Goal: Ask a question

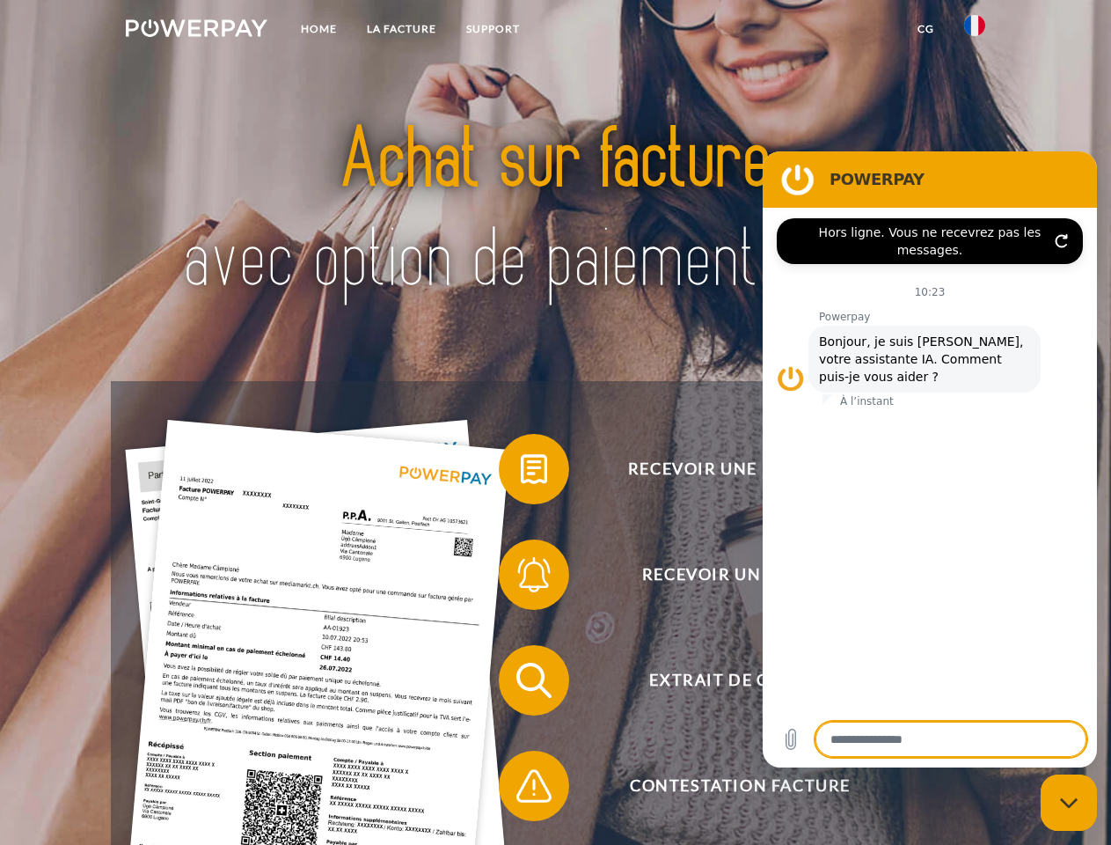
click at [196, 31] on img at bounding box center [197, 28] width 142 height 18
click at [975, 31] on img at bounding box center [974, 25] width 21 height 21
click at [926, 29] on link "CG" at bounding box center [926, 29] width 47 height 32
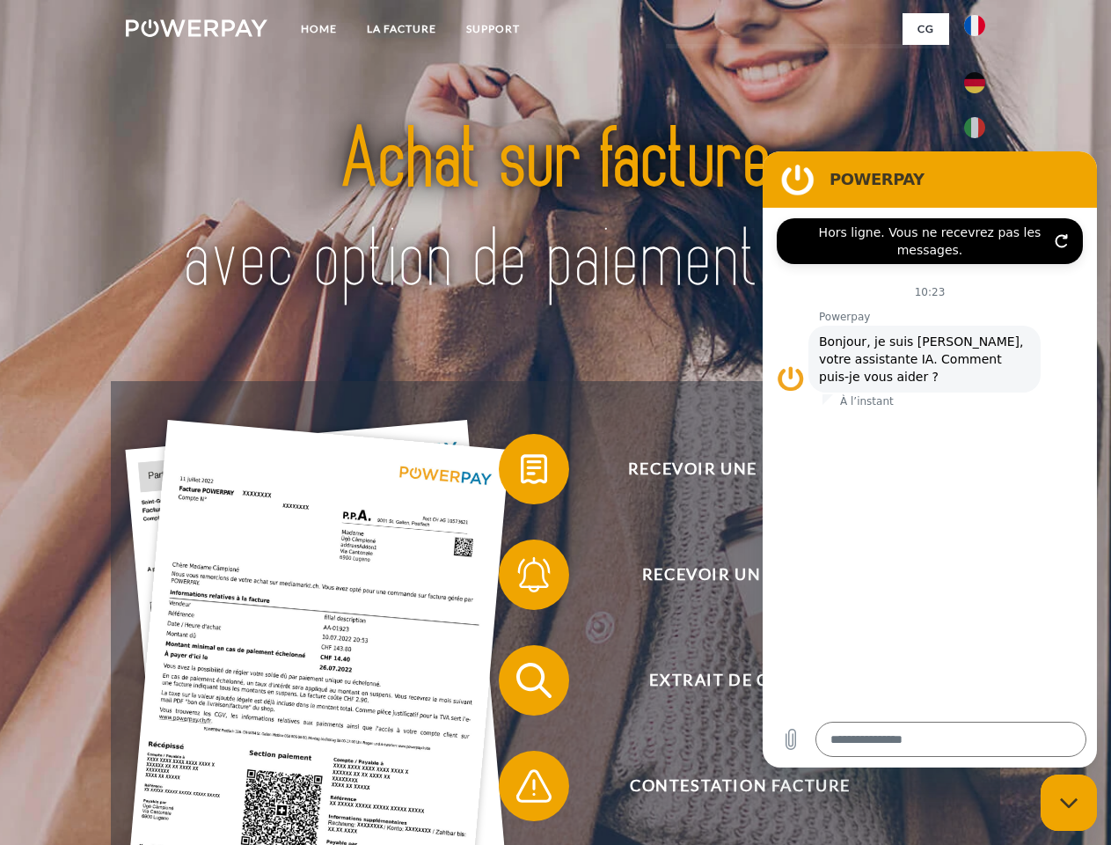
click at [521, 473] on span at bounding box center [508, 469] width 88 height 88
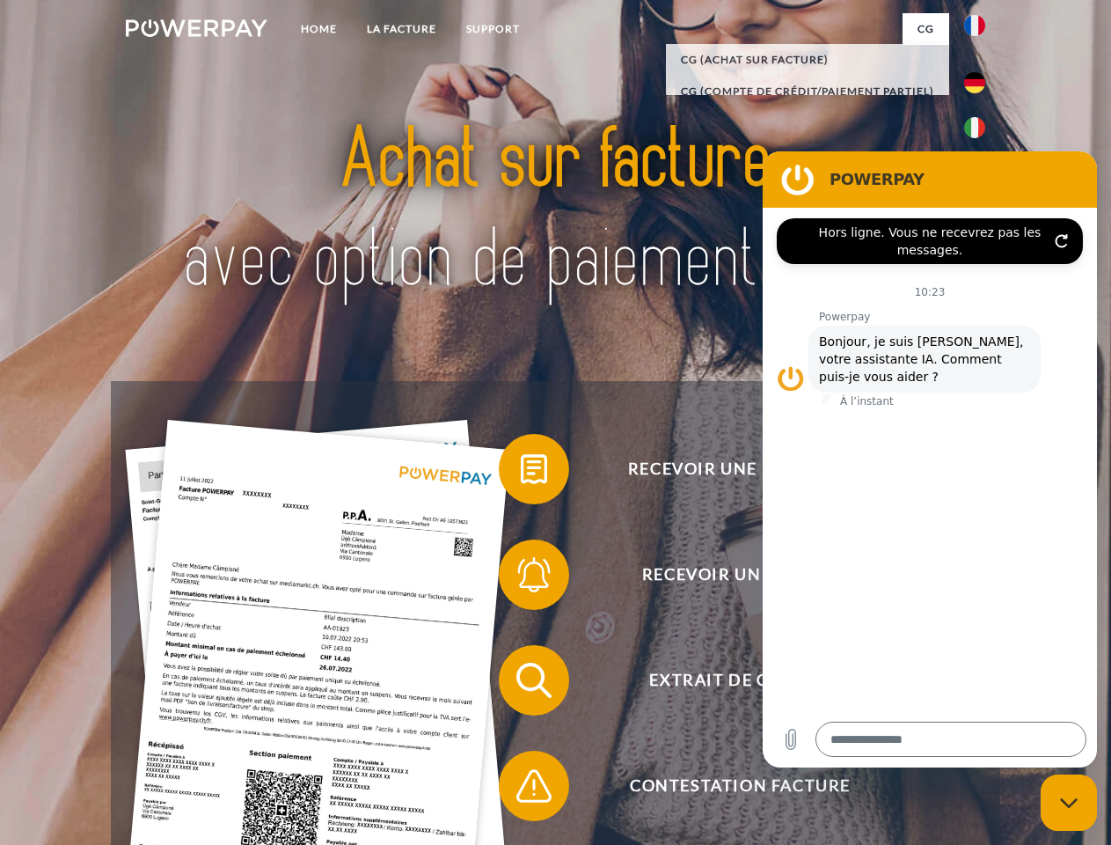
click at [521, 578] on span at bounding box center [508, 575] width 88 height 88
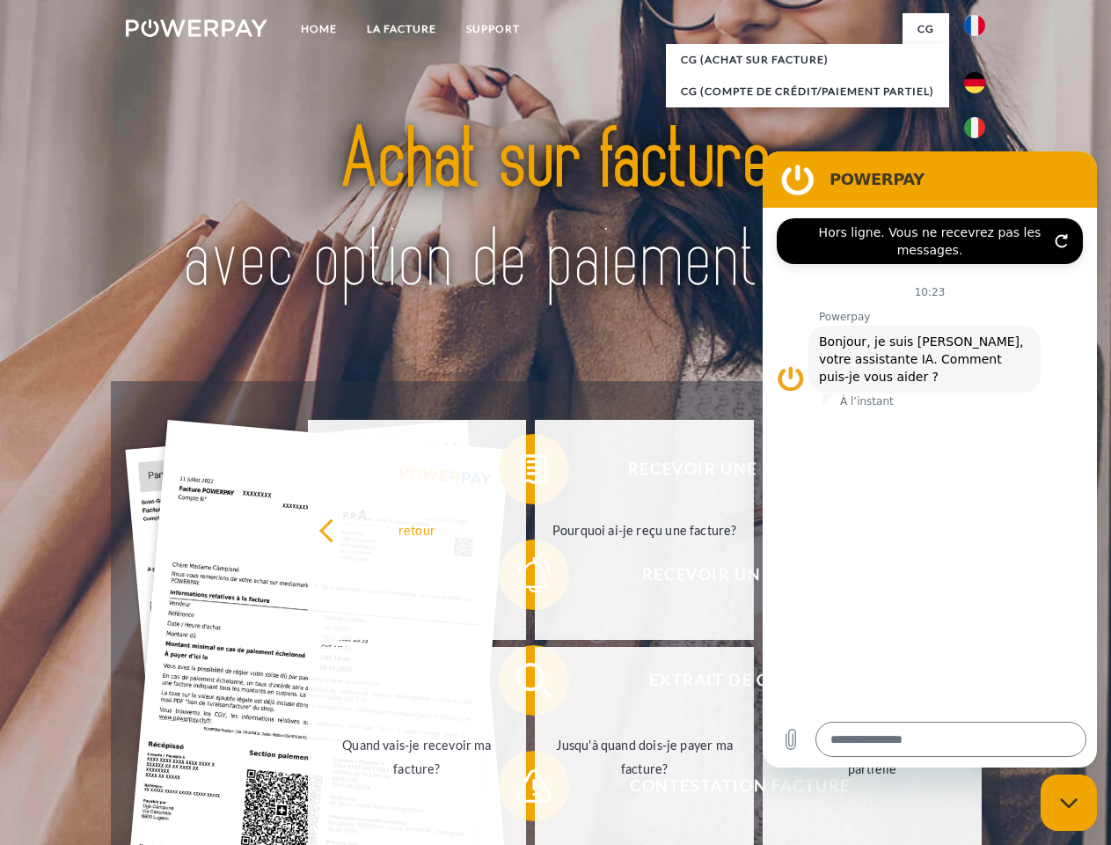
click at [535, 684] on link "Jusqu'à quand dois-je payer ma facture?" at bounding box center [644, 757] width 219 height 220
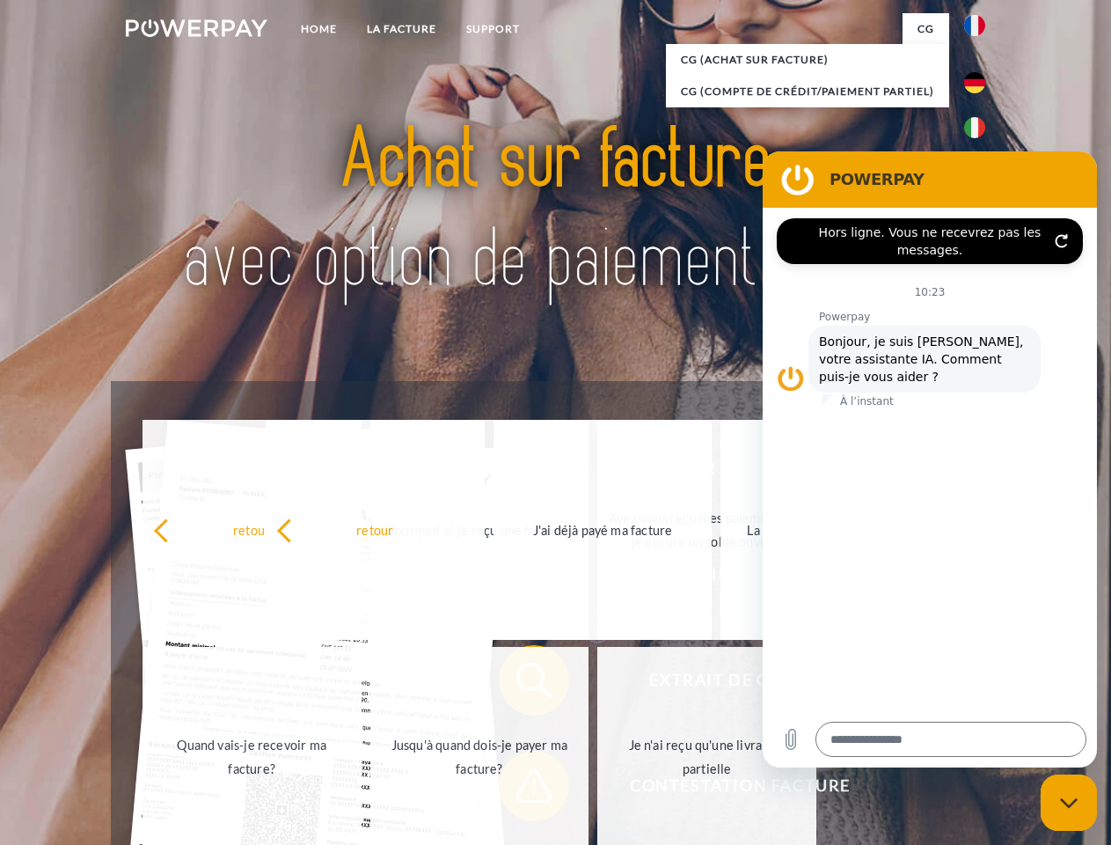
click at [521, 789] on span at bounding box center [508, 786] width 88 height 88
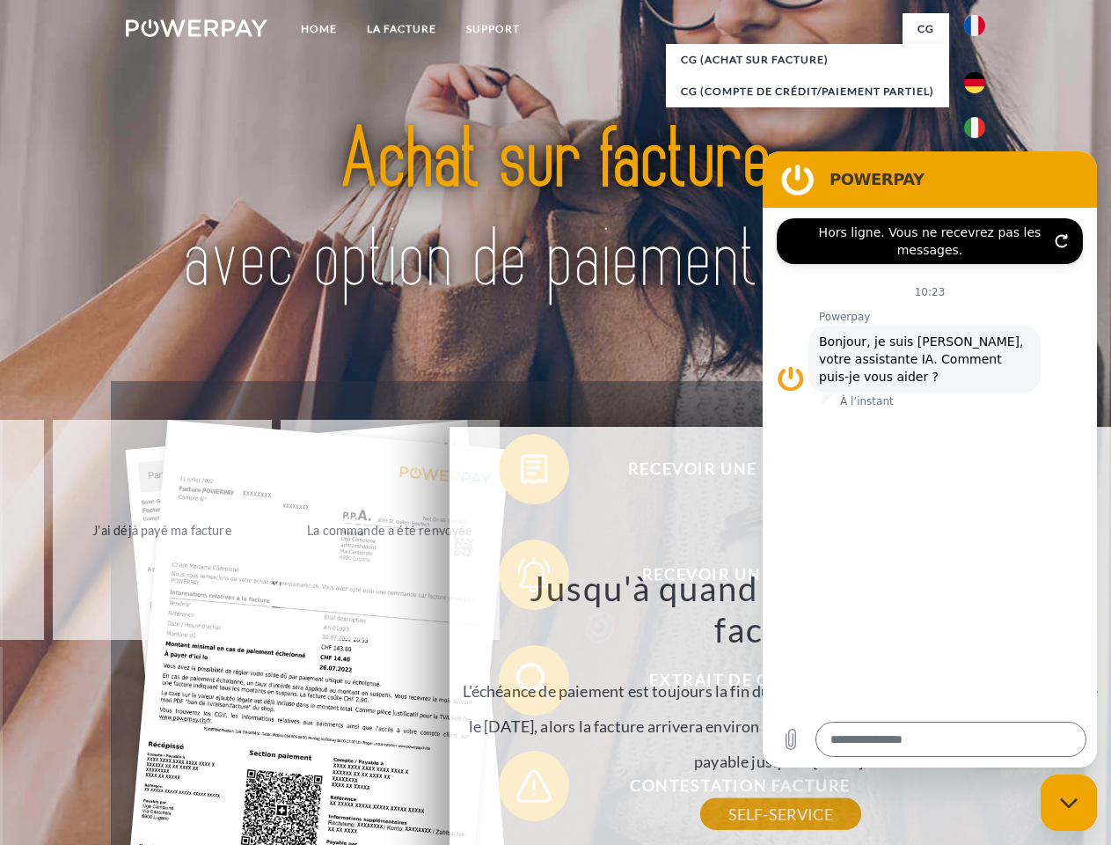
click at [1069, 803] on icon "Fermer la fenêtre de messagerie" at bounding box center [1069, 802] width 18 height 11
type textarea "*"
